Goal: Information Seeking & Learning: Find specific page/section

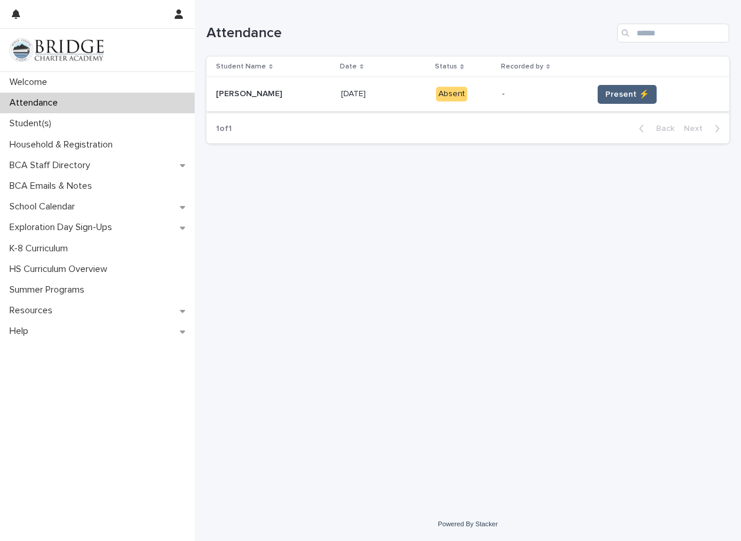
click at [632, 97] on span "Present ⚡" at bounding box center [627, 94] width 44 height 12
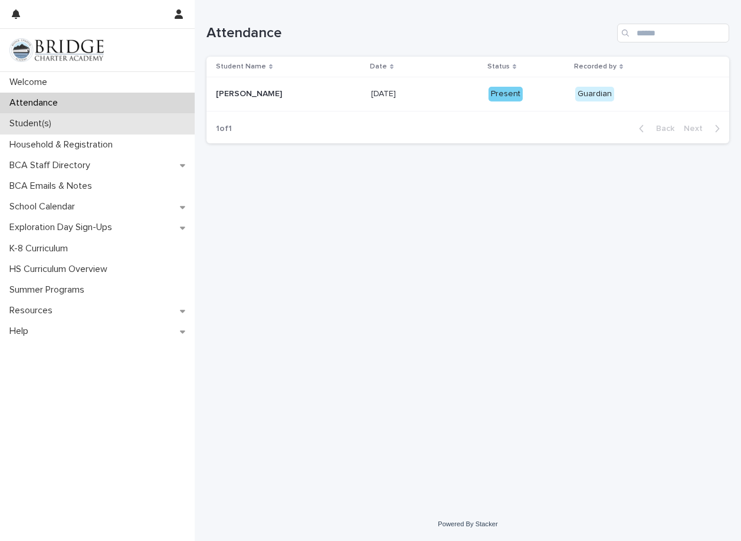
click at [107, 122] on div "Student(s)" at bounding box center [97, 123] width 195 height 21
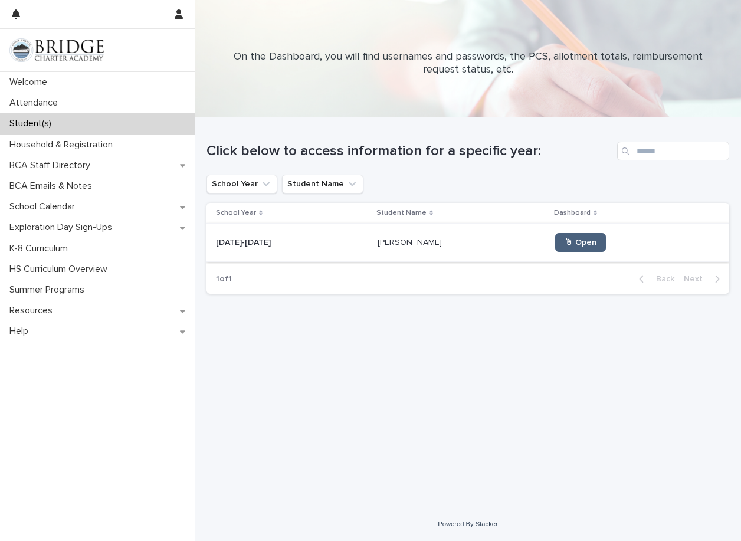
click at [564, 243] on span "🖱 Open" at bounding box center [580, 242] width 32 height 8
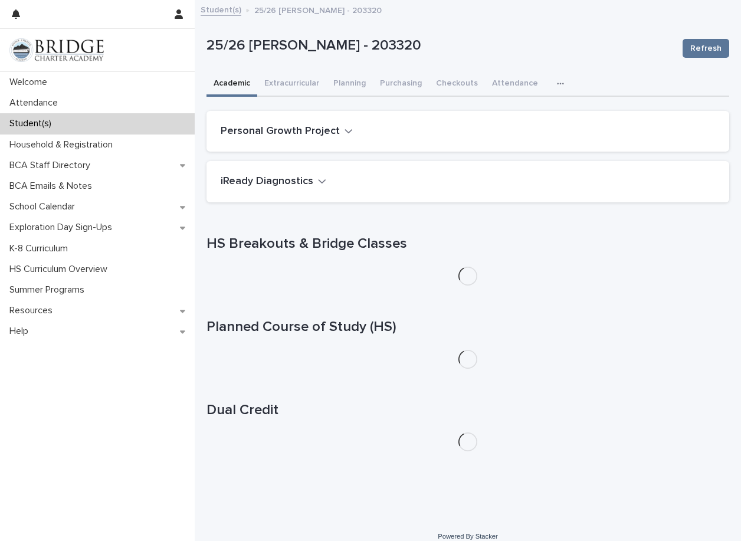
click at [550, 88] on button "button" at bounding box center [563, 84] width 26 height 24
click at [518, 120] on button "General" at bounding box center [532, 115] width 78 height 18
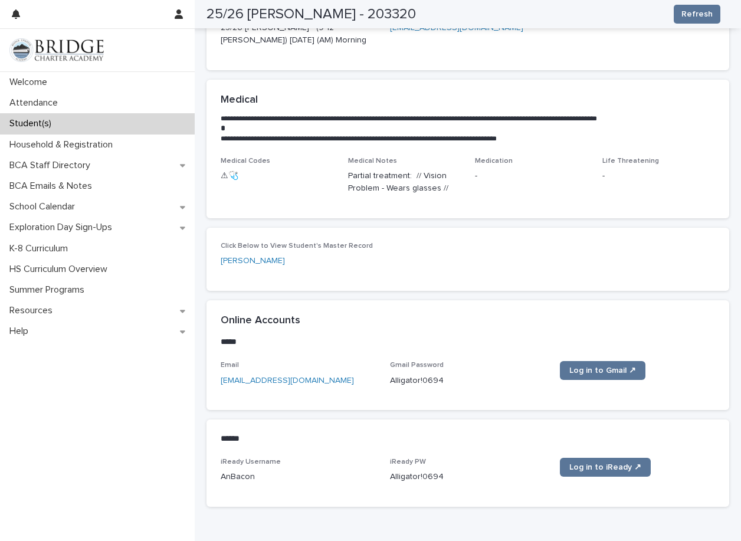
scroll to position [301, 0]
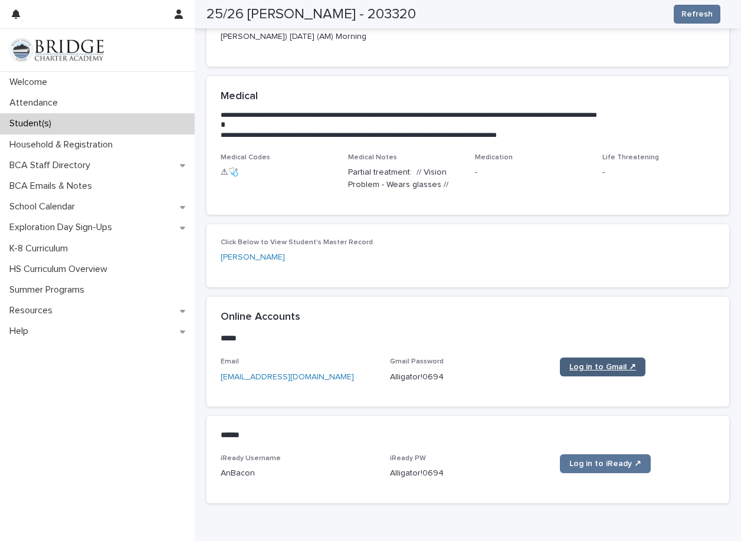
click at [574, 367] on span "Log in to Gmail ↗" at bounding box center [602, 367] width 67 height 8
